Goal: Transaction & Acquisition: Book appointment/travel/reservation

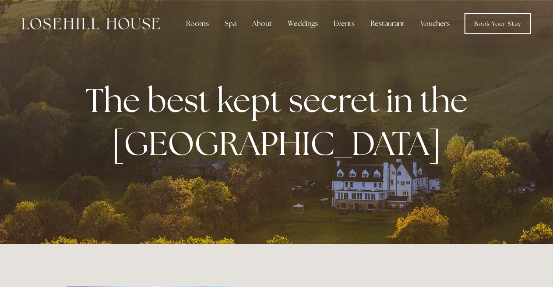
click at [291, 145] on div "The best kept secret in the [GEOGRAPHIC_DATA]" at bounding box center [276, 122] width 419 height 138
click at [291, 19] on link "Book Your Stay" at bounding box center [498, 23] width 67 height 21
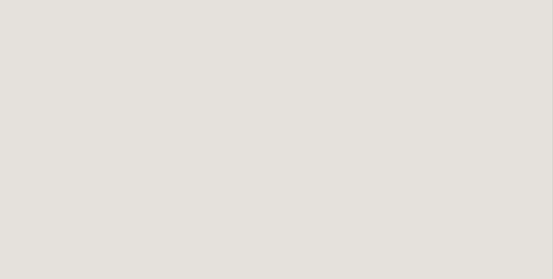
scroll to position [101, 0]
